Goal: Check status: Check status

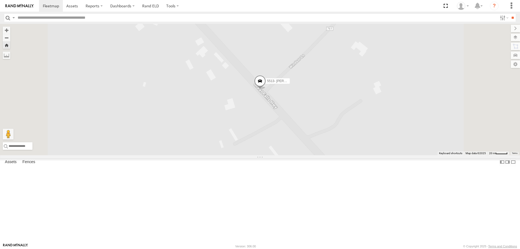
click at [266, 90] on span at bounding box center [260, 82] width 12 height 15
click at [0, 0] on div "5513- Tevin Jacobs All Assets" at bounding box center [0, 0] width 0 height 0
drag, startPoint x: 439, startPoint y: 173, endPoint x: 360, endPoint y: 60, distance: 138.0
click at [360, 60] on div "5513- [PERSON_NAME]" at bounding box center [260, 89] width 520 height 131
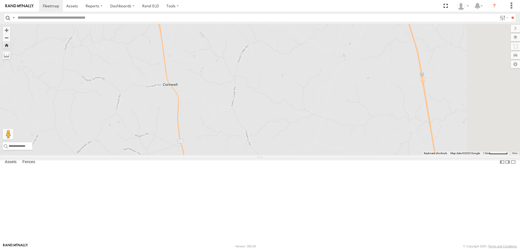
drag, startPoint x: 415, startPoint y: 179, endPoint x: 349, endPoint y: 92, distance: 108.7
click at [349, 92] on div "5513- [PERSON_NAME]" at bounding box center [260, 89] width 520 height 131
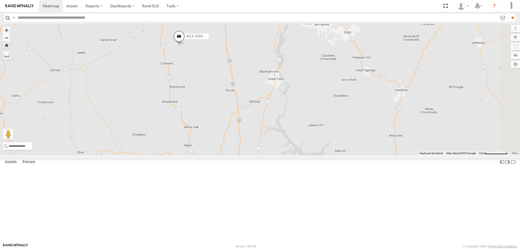
drag, startPoint x: 418, startPoint y: 175, endPoint x: 269, endPoint y: 140, distance: 153.3
click at [269, 140] on div "5513- [PERSON_NAME]" at bounding box center [260, 89] width 520 height 131
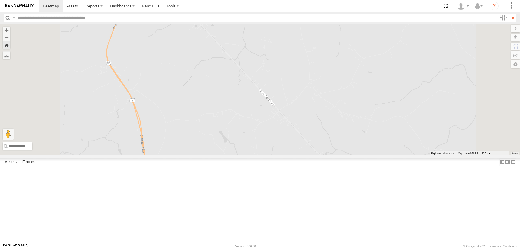
click at [0, 0] on div "5513- Tevin Jacobs All Assets" at bounding box center [0, 0] width 0 height 0
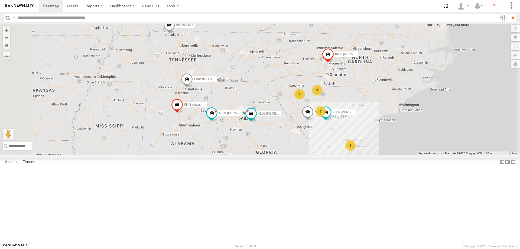
click at [0, 0] on div "5513- [PERSON_NAME]" at bounding box center [0, 0] width 0 height 0
